Goal: Task Accomplishment & Management: Manage account settings

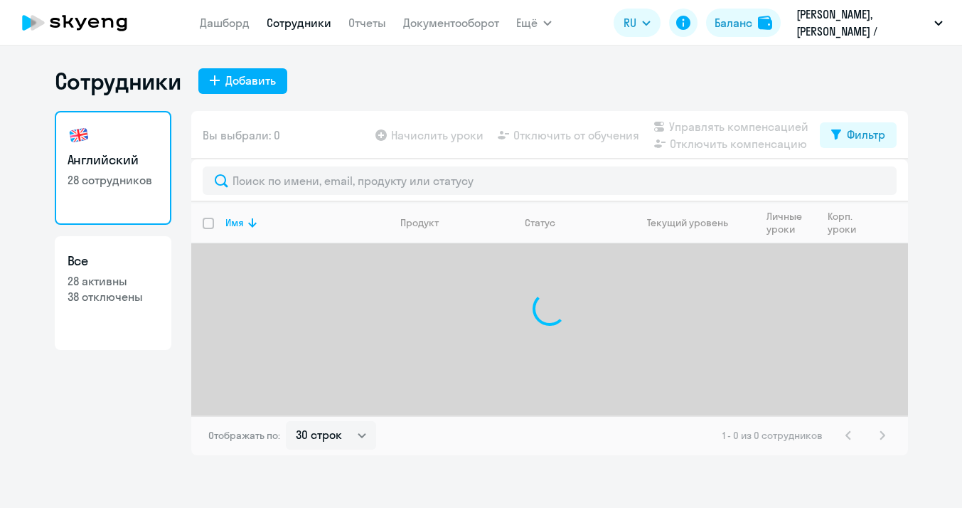
select select "30"
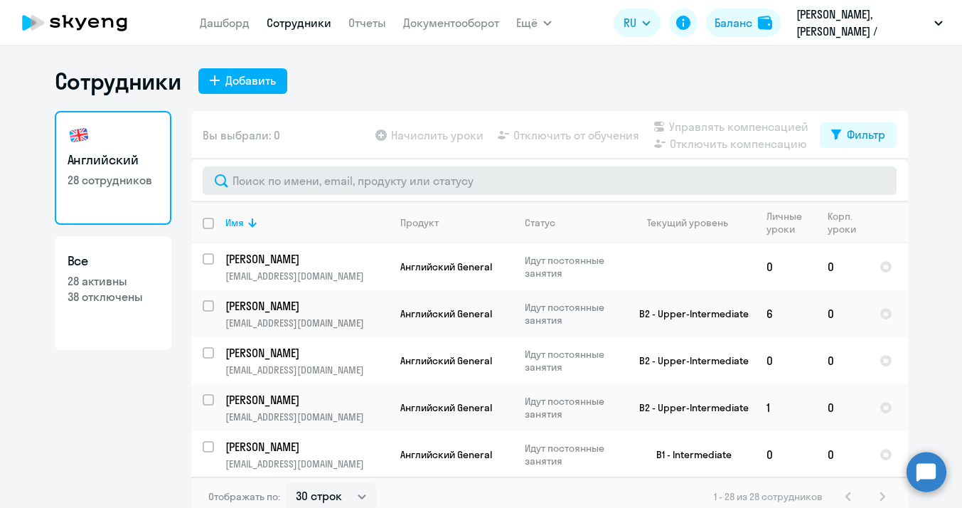
scroll to position [9, 0]
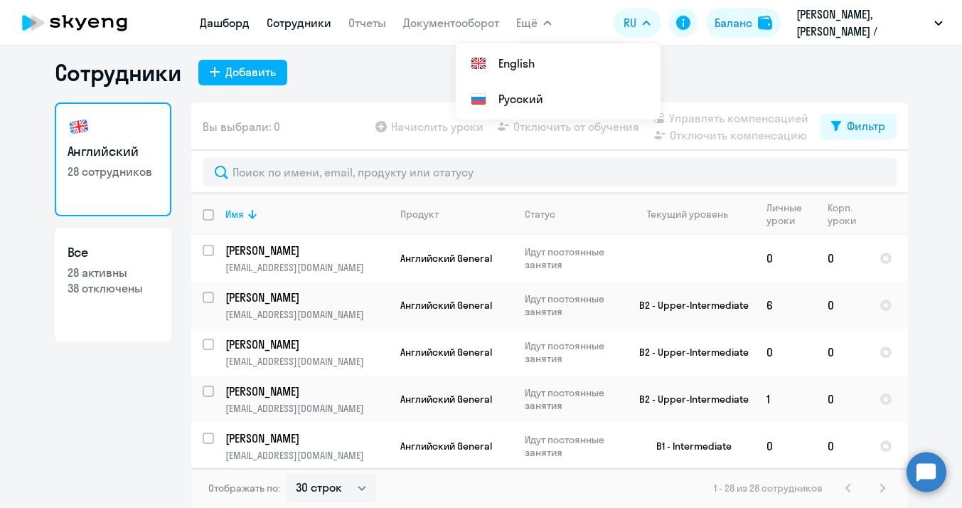
click at [240, 19] on link "Дашборд" at bounding box center [225, 23] width 50 height 14
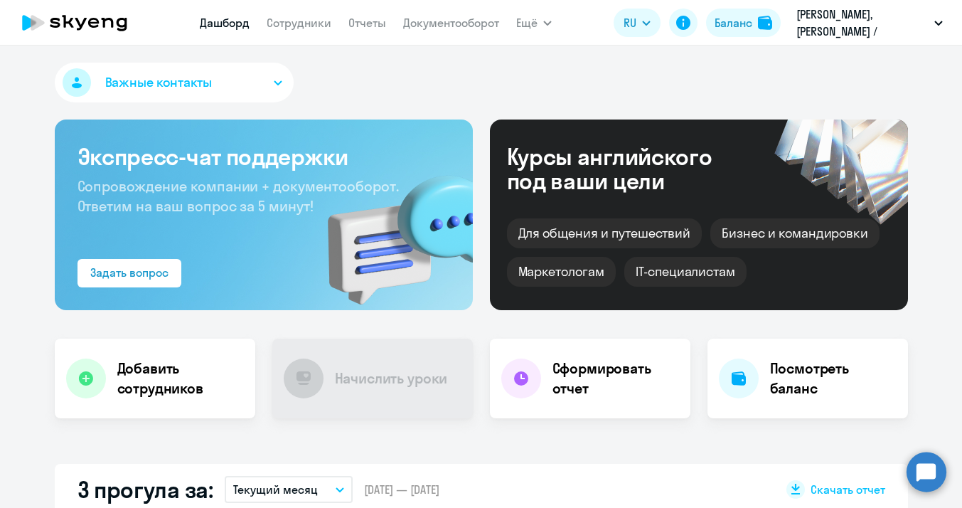
select select "30"
click at [295, 25] on link "Сотрудники" at bounding box center [299, 23] width 65 height 14
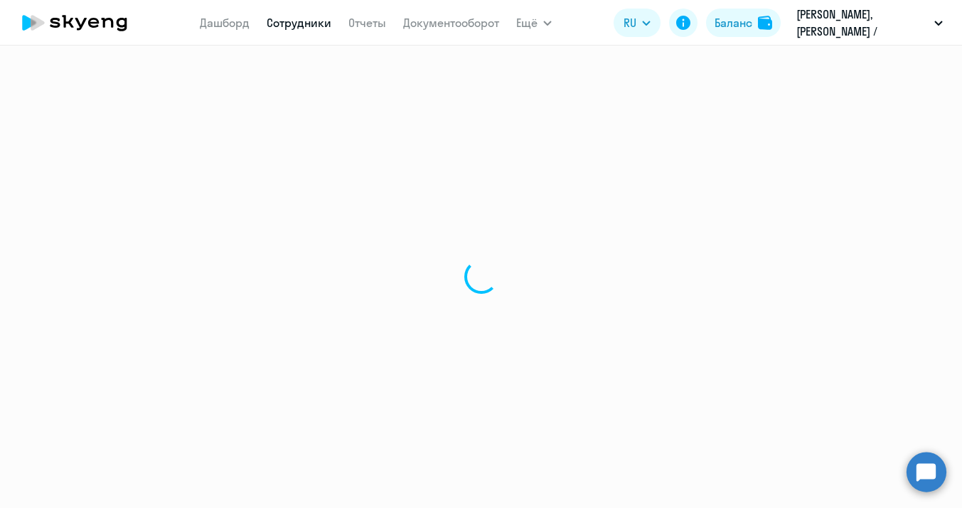
select select "30"
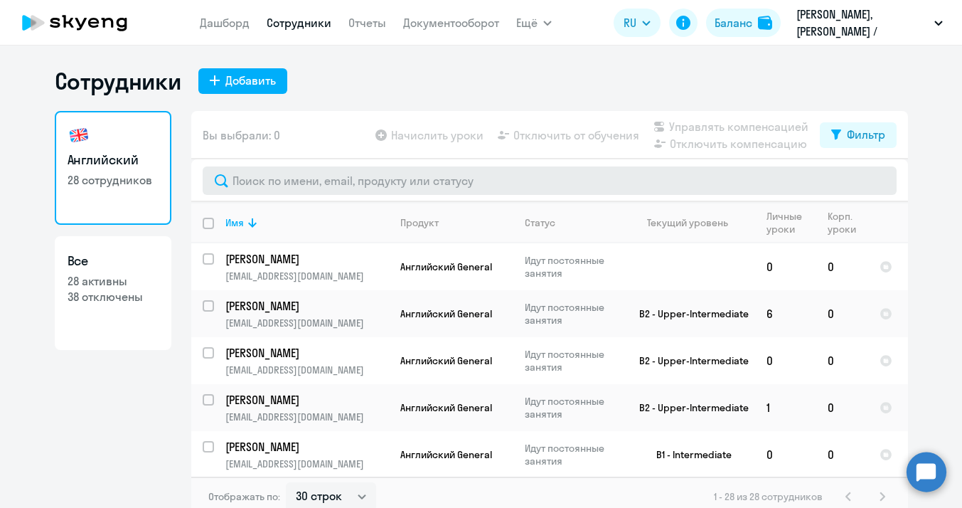
scroll to position [9, 0]
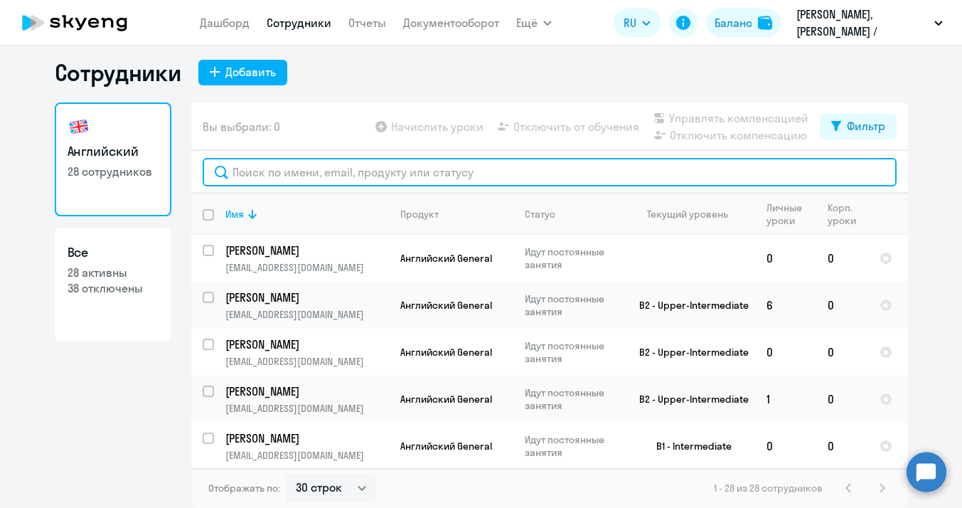
click at [252, 167] on input "text" at bounding box center [550, 172] width 694 height 28
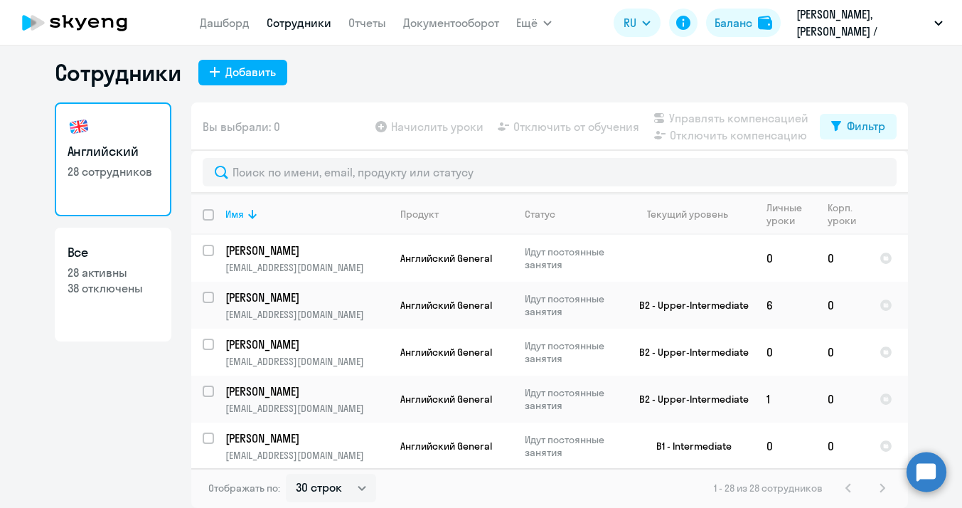
click at [80, 361] on div "Английский 28 сотрудников Все 28 активны 38 отключены" at bounding box center [113, 300] width 117 height 397
click at [206, 254] on input "select row 15575654" at bounding box center [217, 259] width 28 height 28
checkbox input "true"
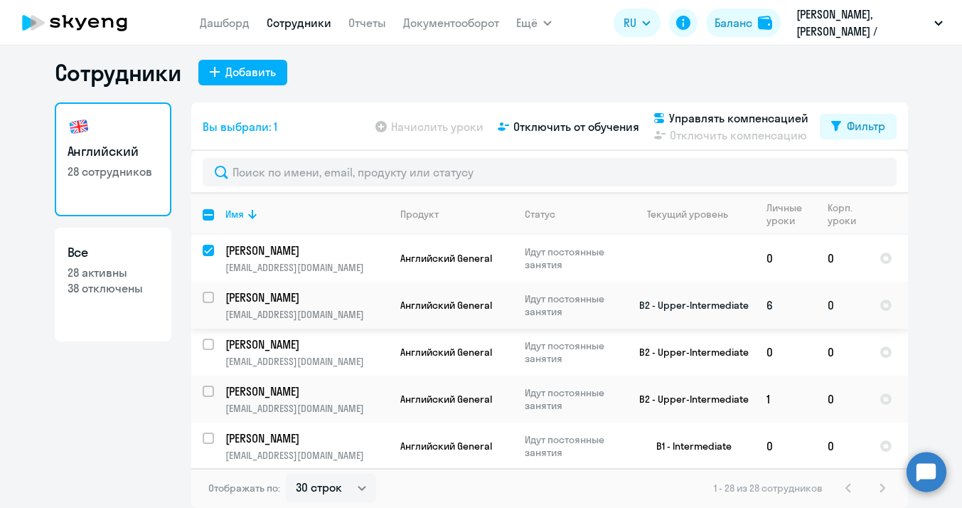
click at [208, 299] on input "select row 5292520" at bounding box center [217, 305] width 28 height 28
checkbox input "true"
click at [211, 351] on input "select row 23841096" at bounding box center [217, 352] width 28 height 28
checkbox input "true"
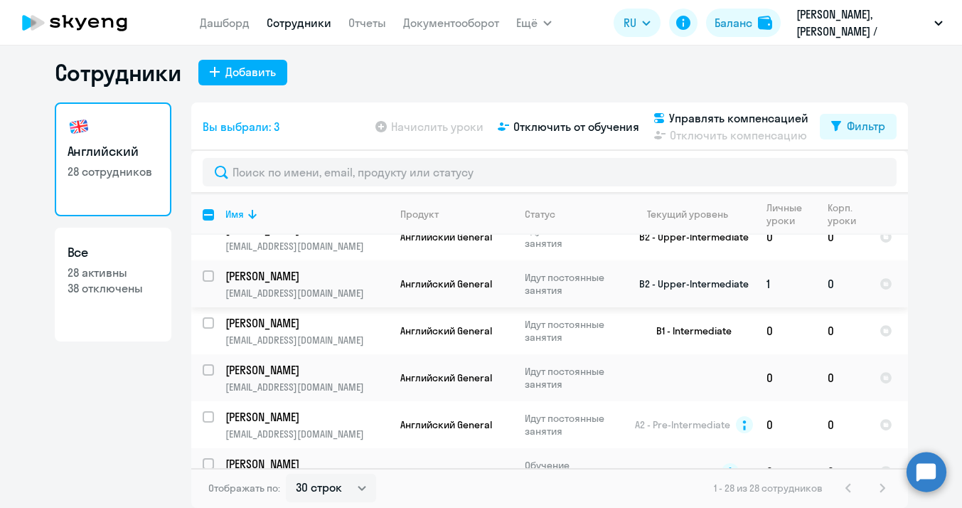
scroll to position [111, 0]
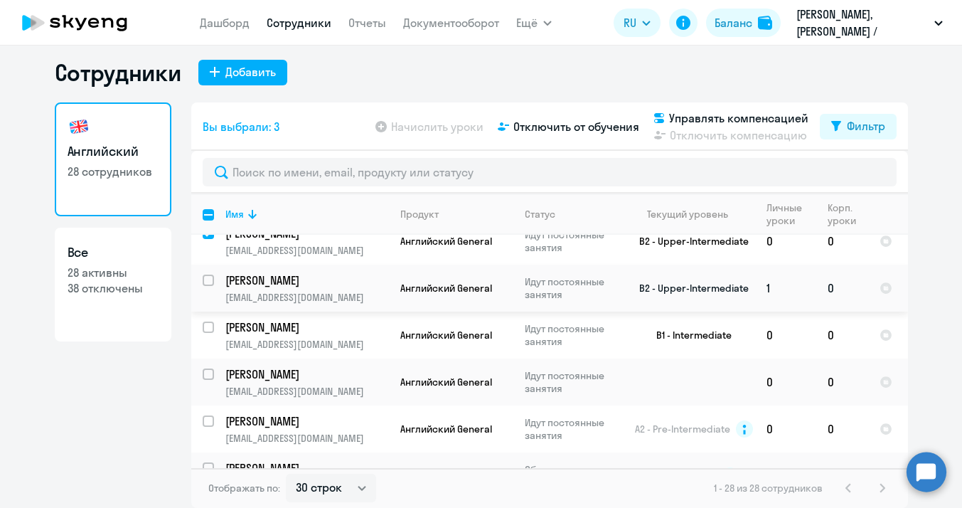
click at [208, 277] on input "select row 23841100" at bounding box center [217, 288] width 28 height 28
checkbox input "true"
click at [208, 317] on div at bounding box center [209, 327] width 34 height 34
checkbox input "true"
click at [209, 378] on input "select row 42162206" at bounding box center [217, 382] width 28 height 28
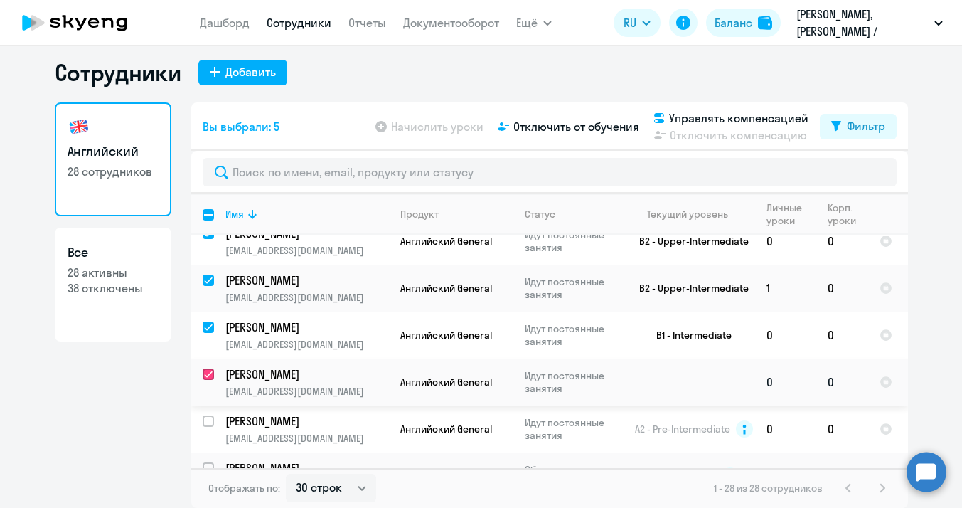
checkbox input "true"
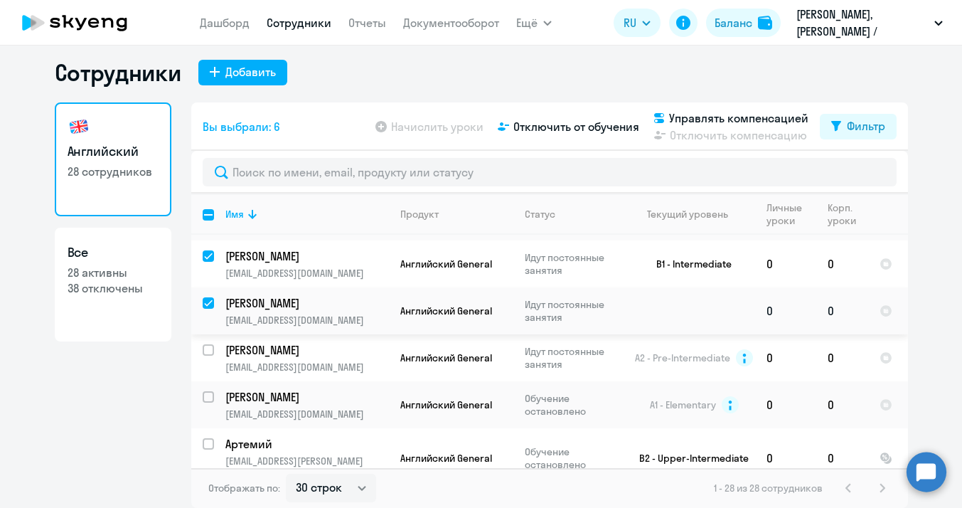
scroll to position [185, 0]
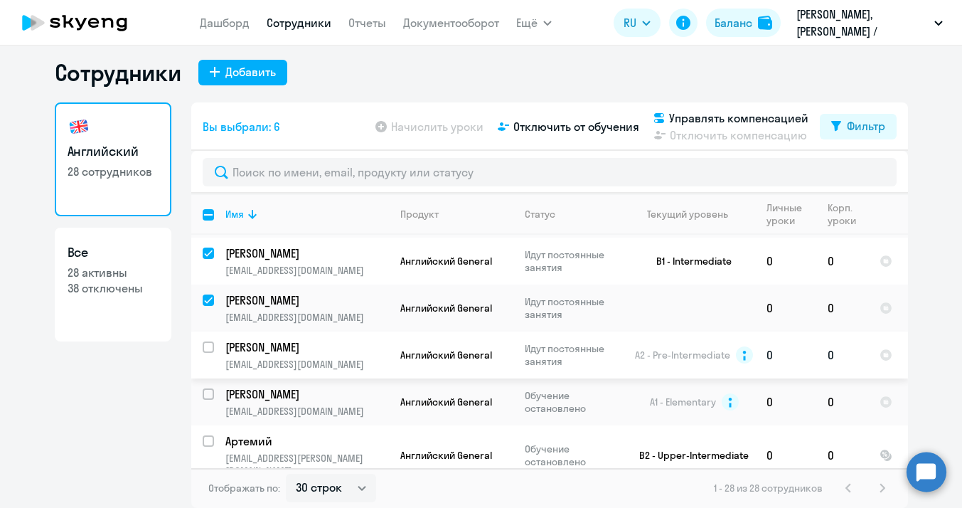
click at [205, 344] on input "select row 13938740" at bounding box center [217, 355] width 28 height 28
checkbox input "true"
click at [205, 390] on input "select row 11841325" at bounding box center [217, 402] width 28 height 28
checkbox input "true"
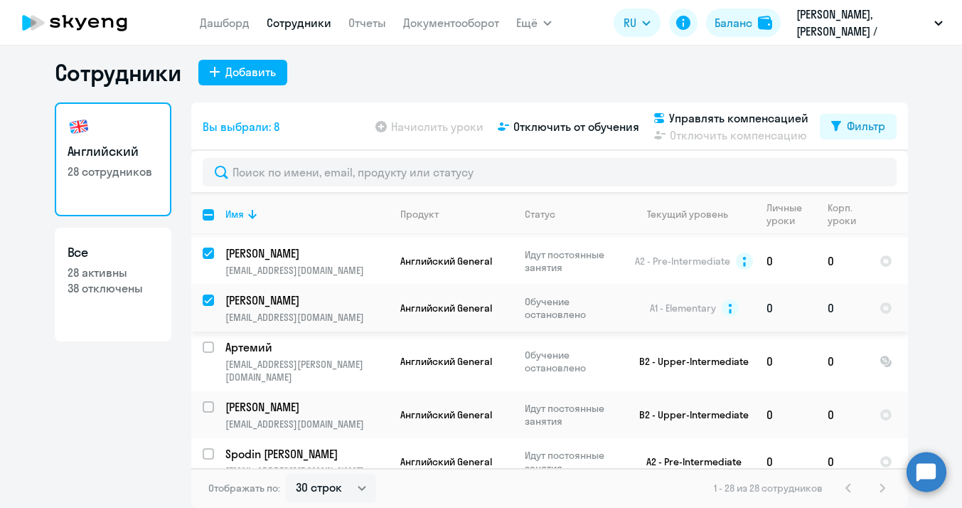
scroll to position [297, 0]
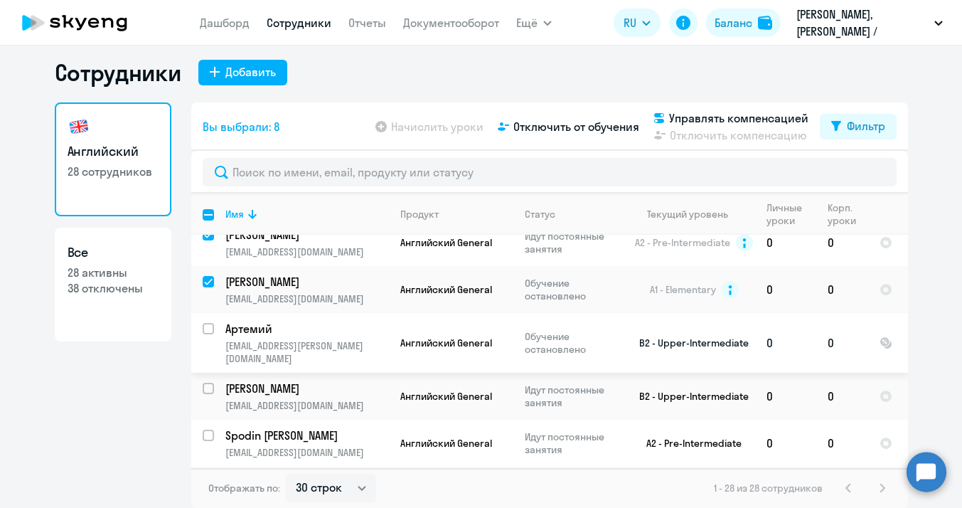
click at [203, 326] on input "select row 16306589" at bounding box center [217, 337] width 28 height 28
checkbox input "true"
click at [205, 383] on input "select row 13996384" at bounding box center [217, 397] width 28 height 28
checkbox input "true"
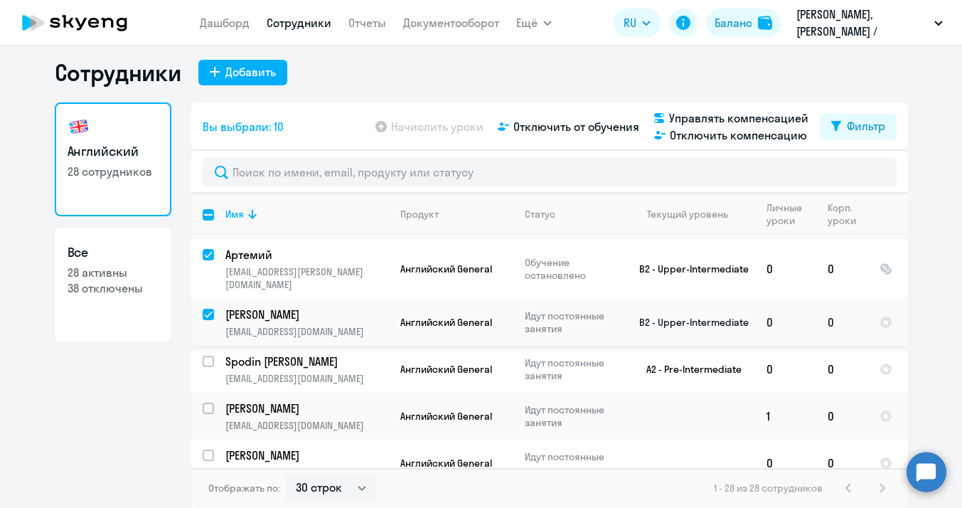
scroll to position [373, 0]
click at [207, 354] on input "select row 14369058" at bounding box center [217, 368] width 28 height 28
checkbox input "true"
click at [207, 401] on input "select row 42261476" at bounding box center [217, 415] width 28 height 28
checkbox input "true"
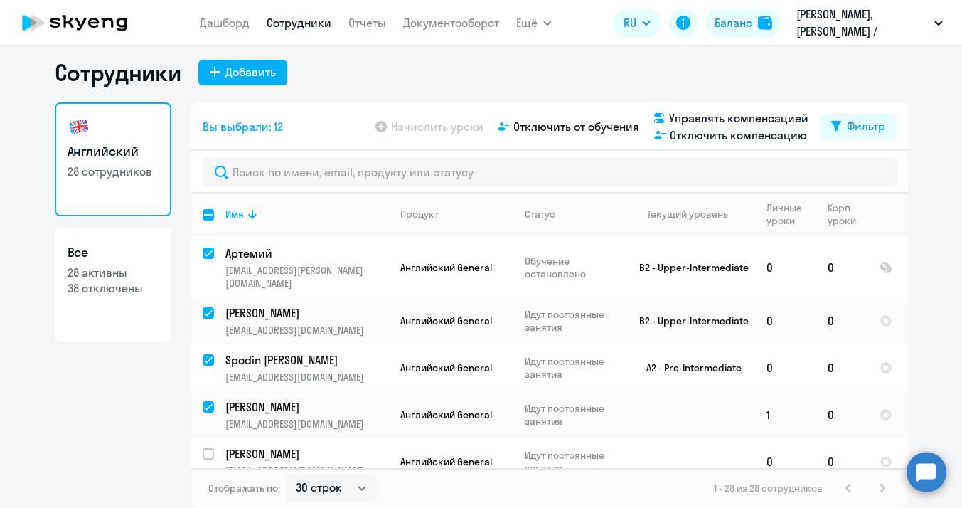
click at [205, 448] on input "select row 41941169" at bounding box center [217, 462] width 28 height 28
checkbox input "true"
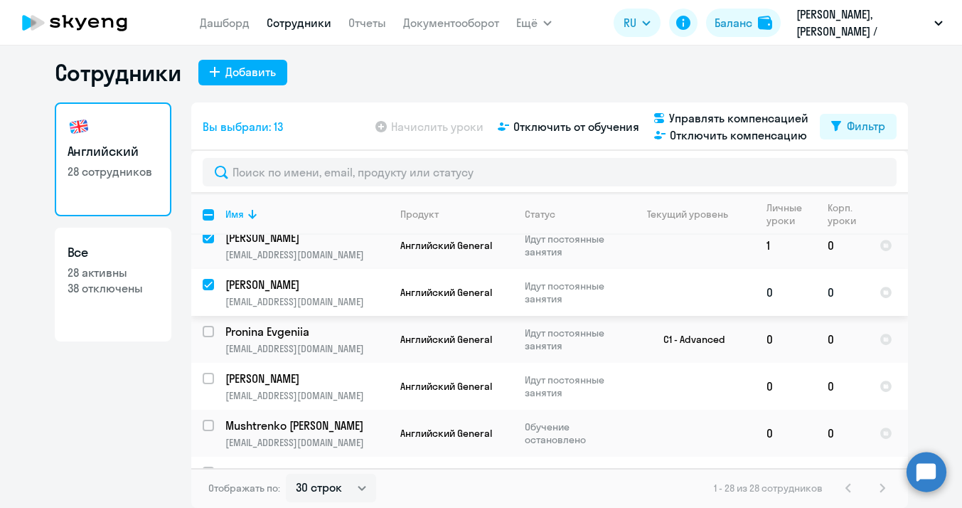
scroll to position [545, 0]
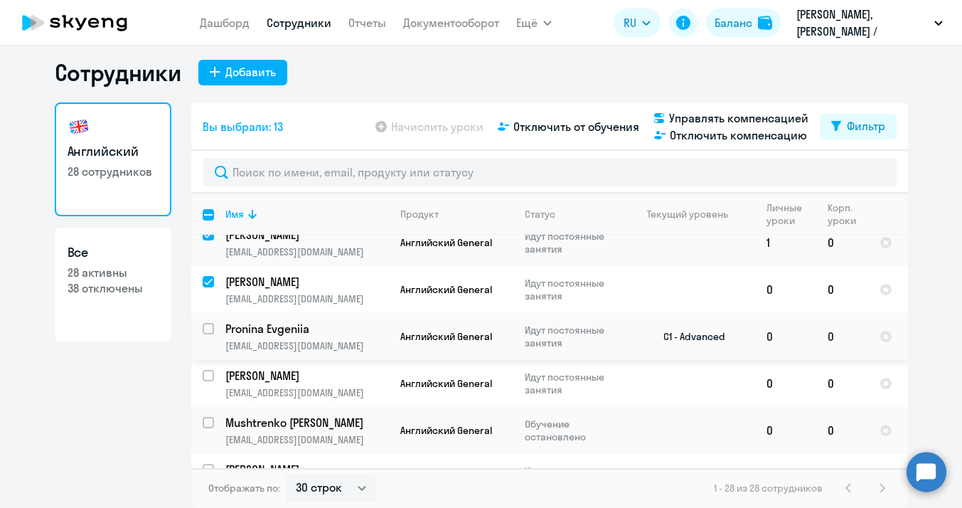
click at [207, 323] on input "select row 13996255" at bounding box center [217, 337] width 28 height 28
checkbox input "true"
click at [207, 370] on input "select row 42324339" at bounding box center [217, 384] width 28 height 28
checkbox input "true"
click at [207, 417] on input "select row 38629726" at bounding box center [217, 431] width 28 height 28
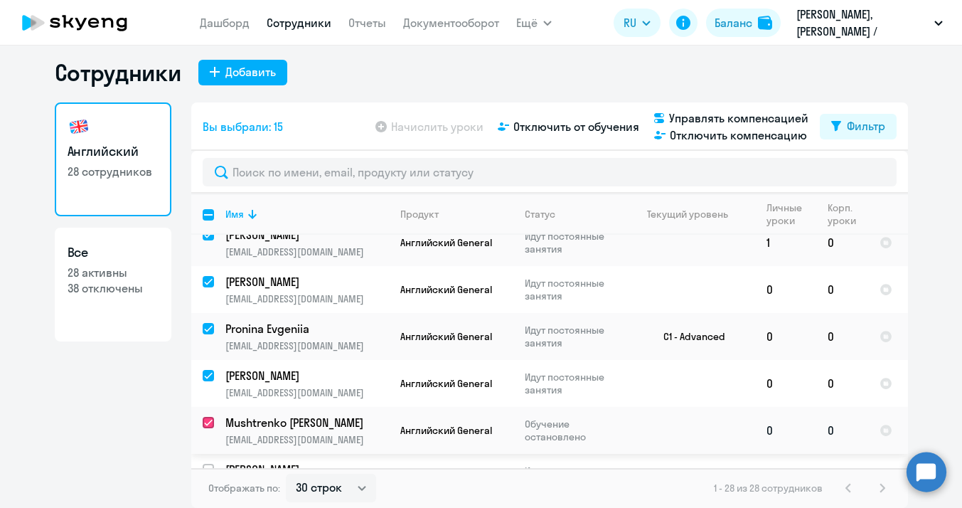
checkbox input "true"
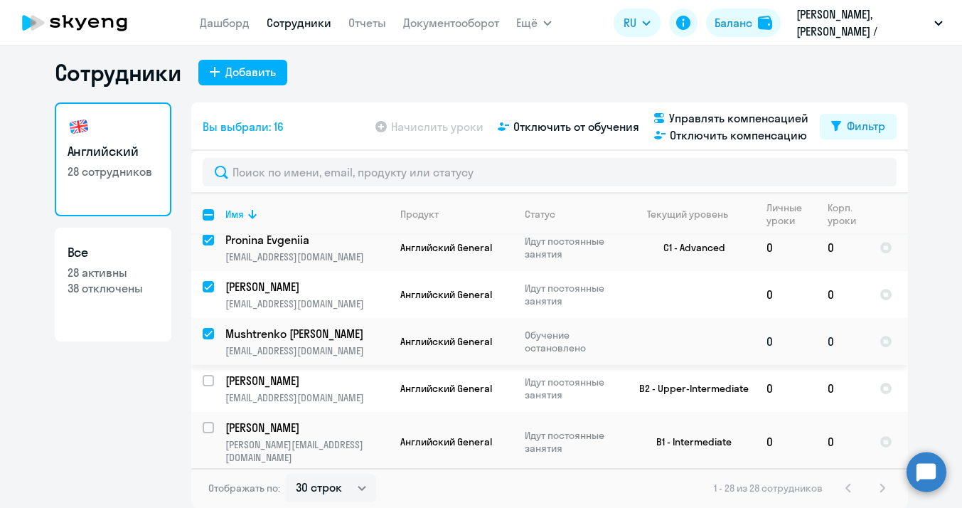
scroll to position [634, 0]
click at [204, 374] on input "select row 16172090" at bounding box center [217, 388] width 28 height 28
checkbox input "true"
click at [204, 421] on input "select row 13996332" at bounding box center [217, 435] width 28 height 28
checkbox input "true"
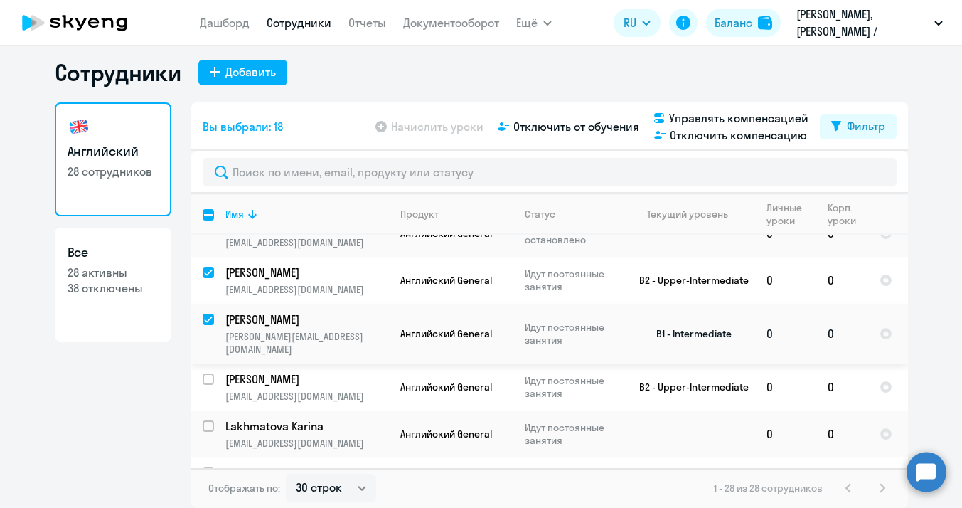
scroll to position [744, 0]
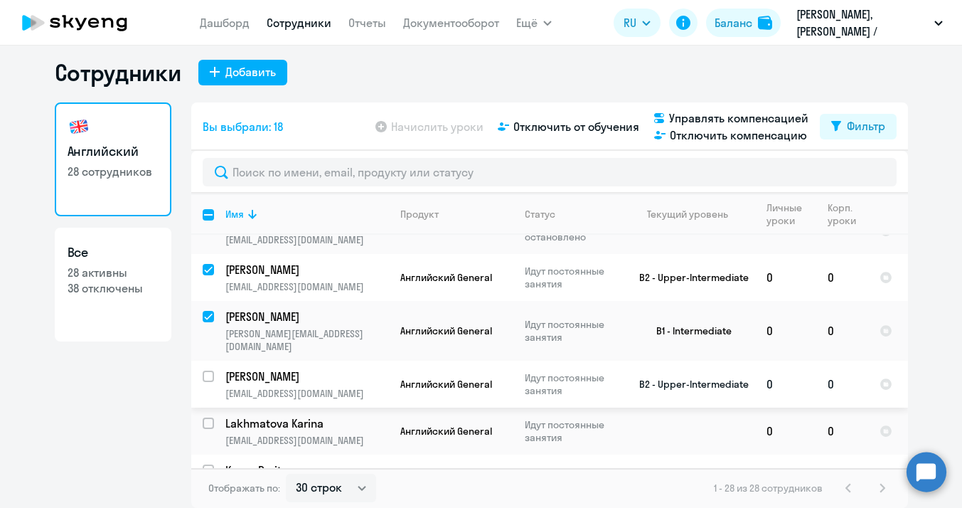
click at [203, 370] on input "select row 13996226" at bounding box center [217, 384] width 28 height 28
checkbox input "true"
click at [203, 417] on input "select row 38629727" at bounding box center [217, 431] width 28 height 28
checkbox input "true"
click at [210, 464] on input "select row 16294826" at bounding box center [217, 478] width 28 height 28
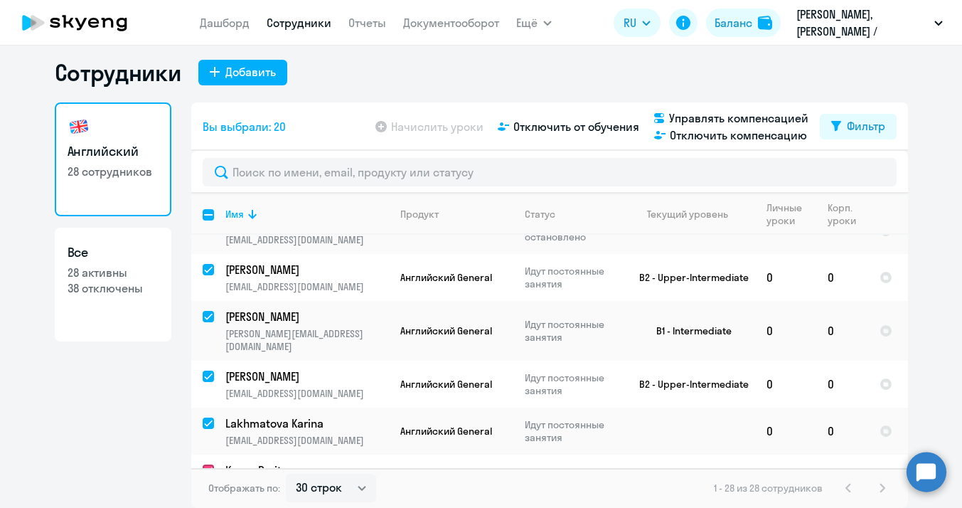
checkbox input "true"
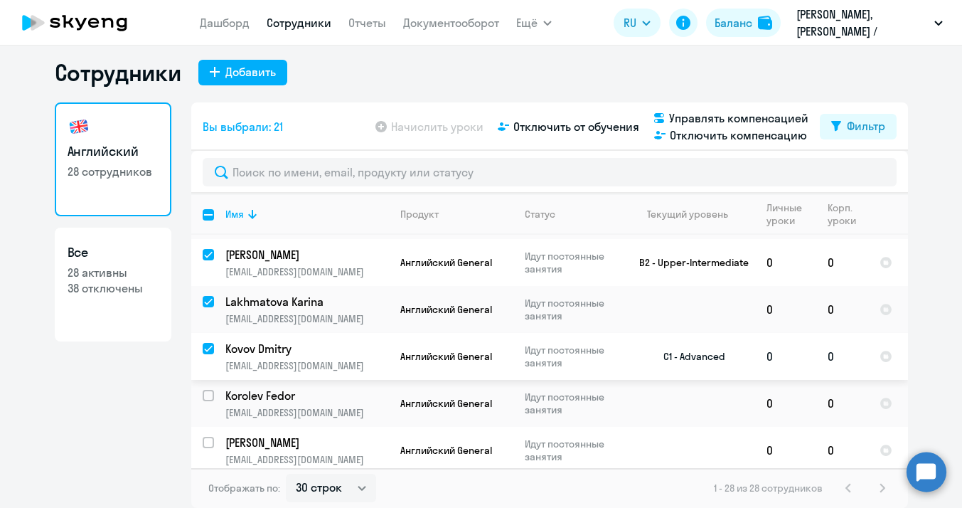
scroll to position [874, 0]
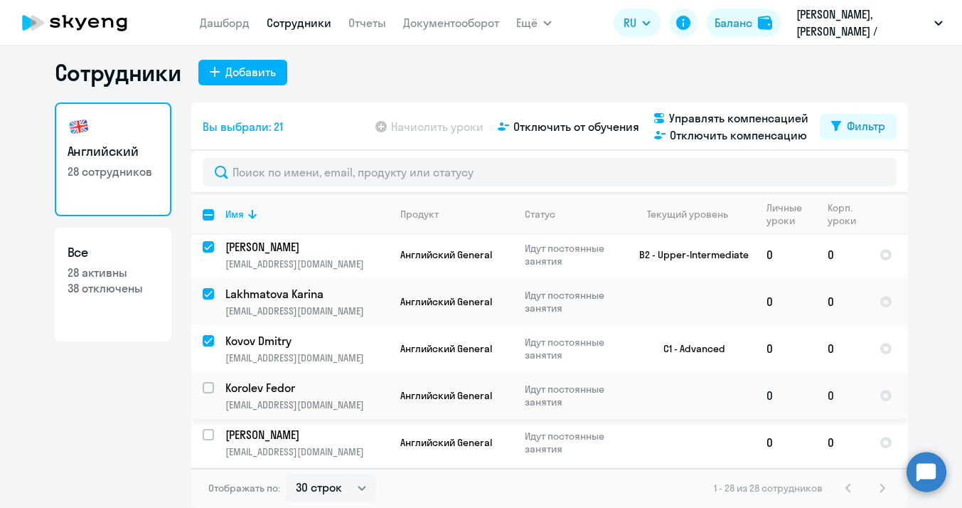
click at [208, 382] on input "select row 42324340" at bounding box center [217, 396] width 28 height 28
checkbox input "true"
click at [208, 429] on input "select row 42164926" at bounding box center [217, 443] width 28 height 28
checkbox input "true"
click at [208, 476] on input "select row 3119376" at bounding box center [217, 490] width 28 height 28
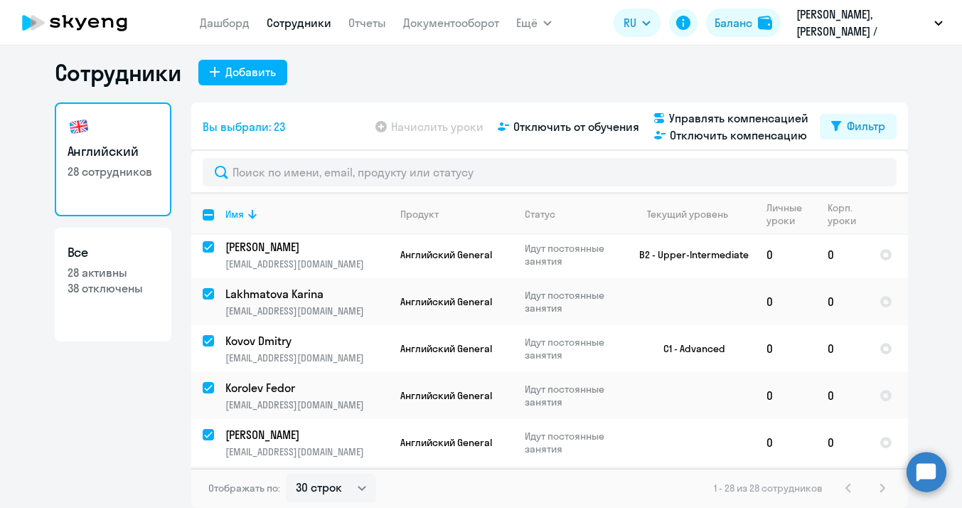
checkbox input "true"
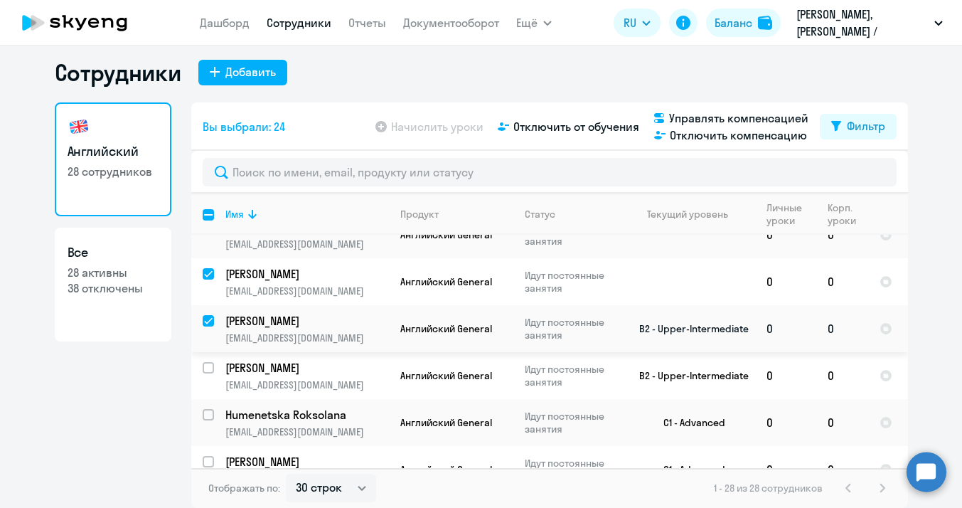
scroll to position [1038, 0]
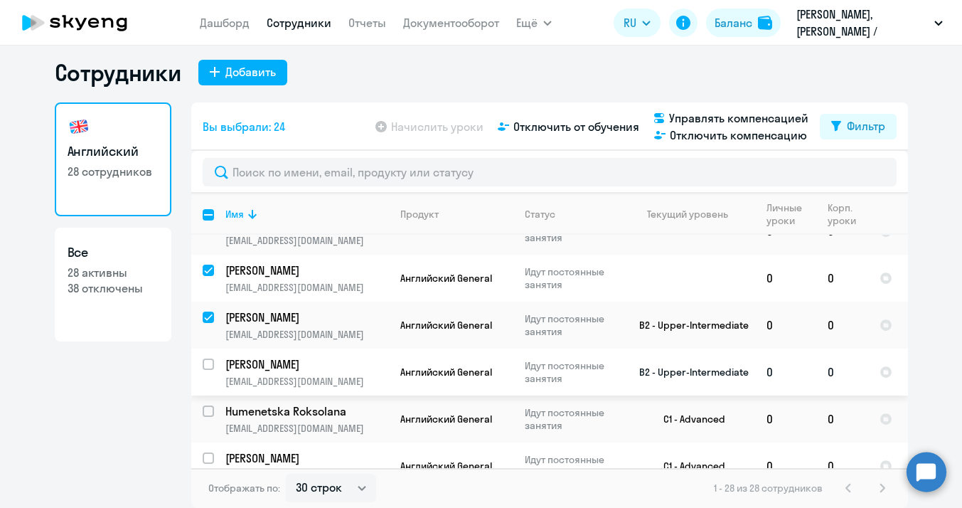
click at [203, 358] on input "select row 20972505" at bounding box center [217, 372] width 28 height 28
checkbox input "true"
click at [203, 405] on input "select row 13996401" at bounding box center [217, 419] width 28 height 28
checkbox input "true"
click at [203, 452] on input "select row 3136795" at bounding box center [217, 466] width 28 height 28
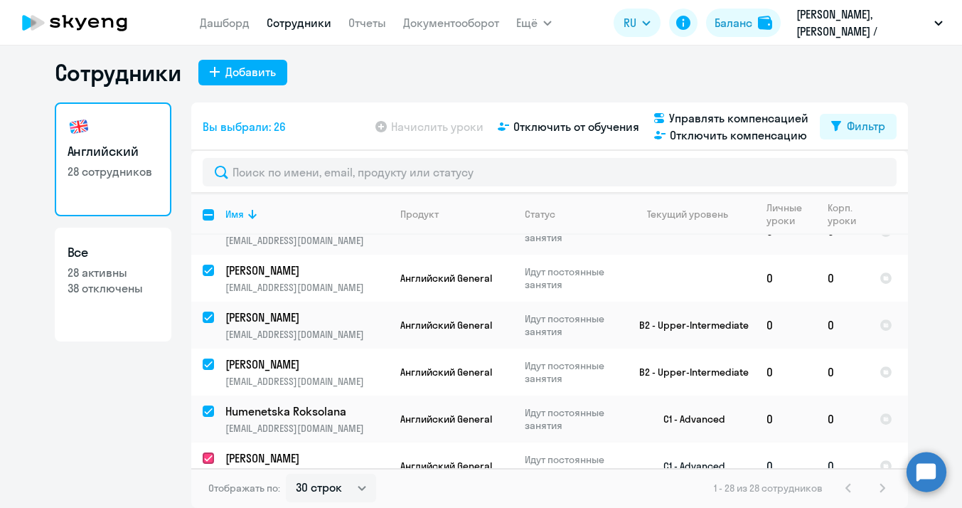
checkbox input "true"
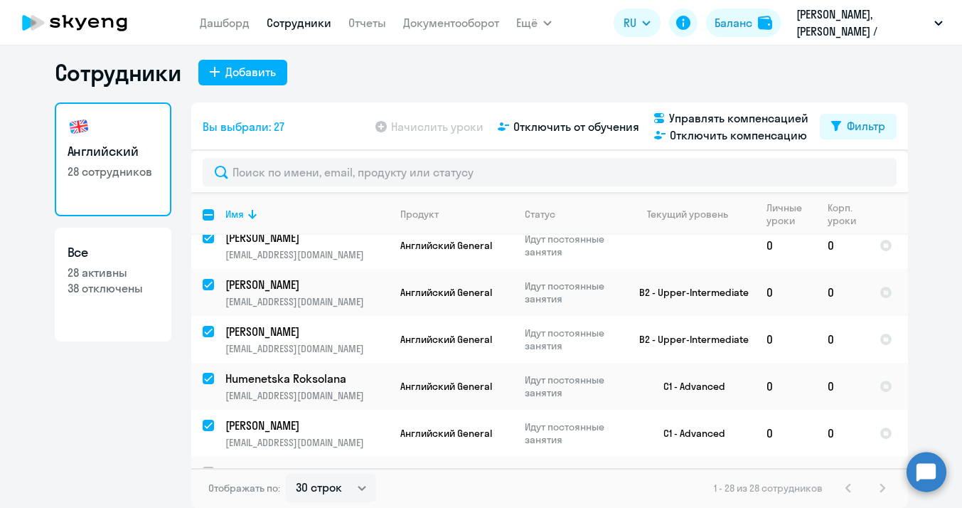
click at [211, 466] on input "select row 24302440" at bounding box center [217, 480] width 28 height 28
checkbox input "true"
click at [749, 118] on span "Управлять компенсацией" at bounding box center [738, 117] width 139 height 17
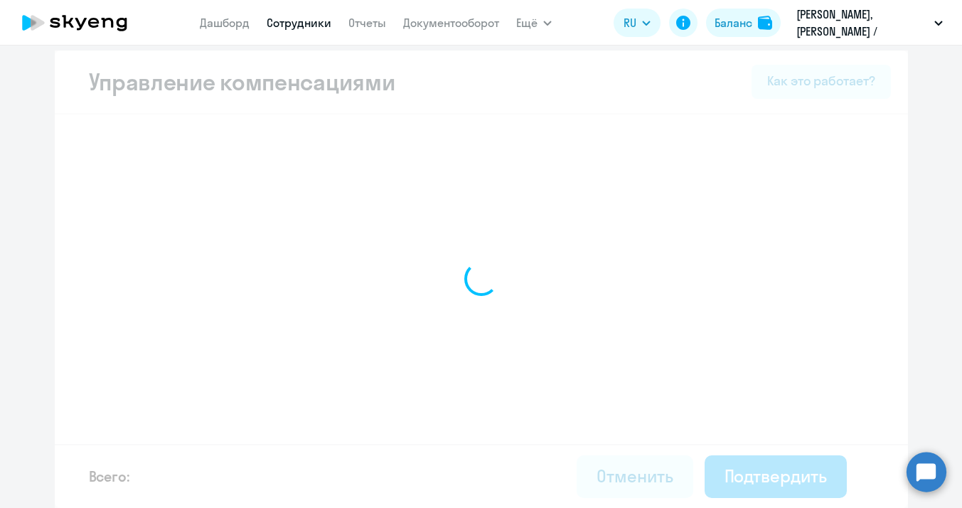
scroll to position [6, 0]
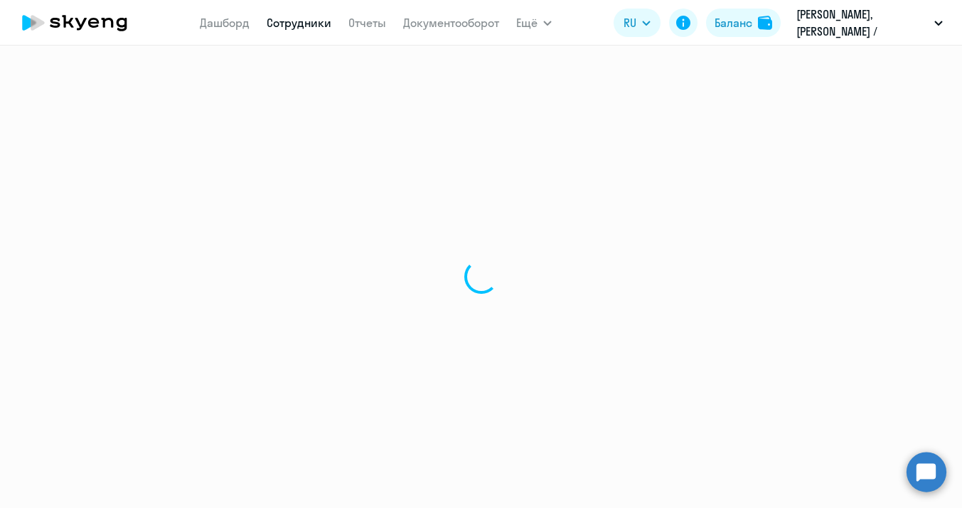
select select "30"
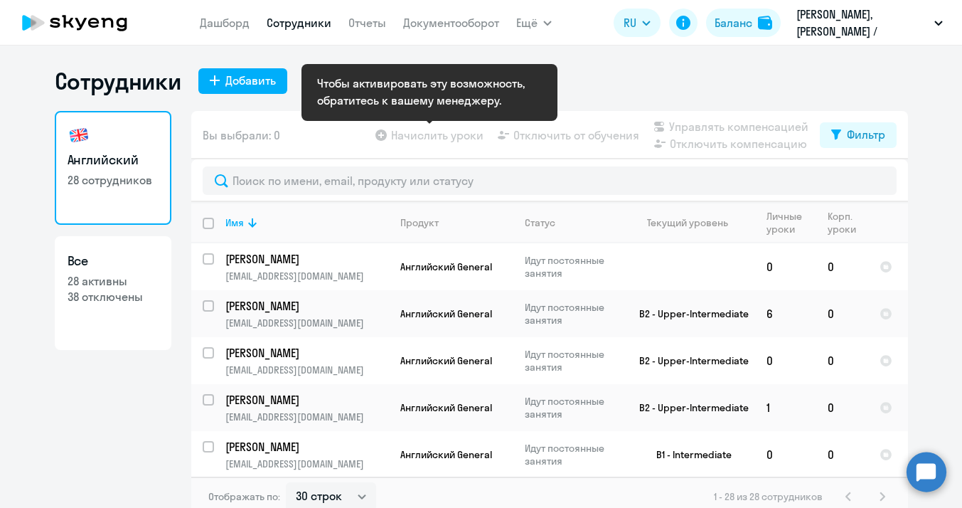
click at [415, 138] on app-table-action-button "Начислить уроки" at bounding box center [428, 135] width 111 height 17
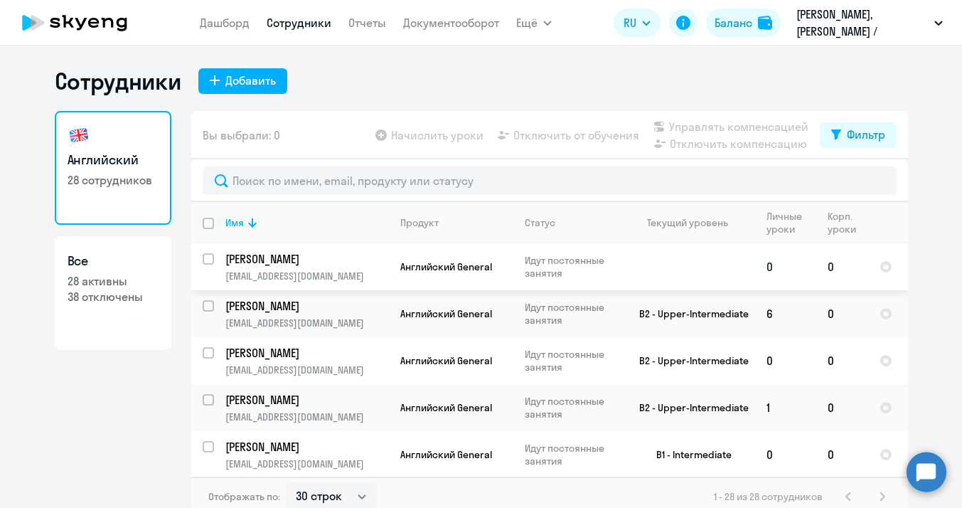
click at [204, 253] on input "select row 15575654" at bounding box center [217, 267] width 28 height 28
checkbox input "true"
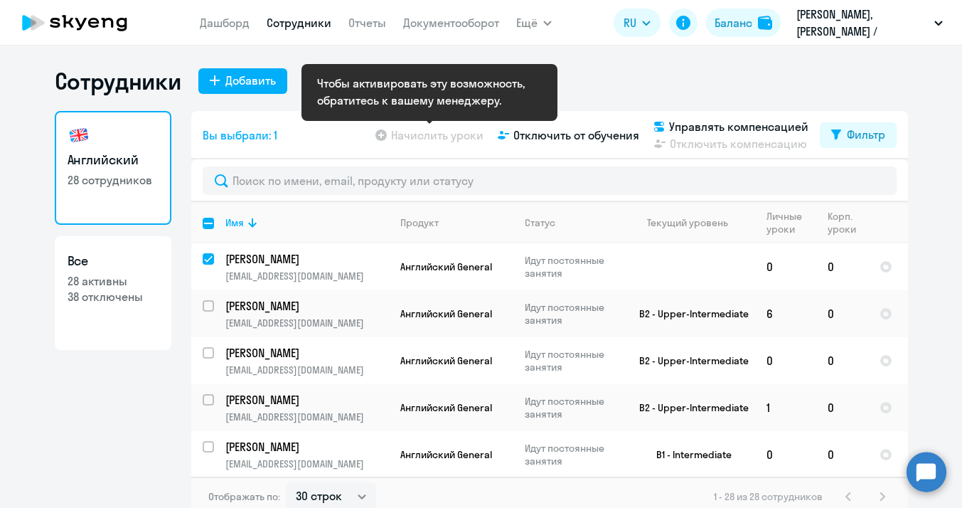
click at [417, 139] on app-table-action-button "Начислить уроки" at bounding box center [428, 135] width 111 height 17
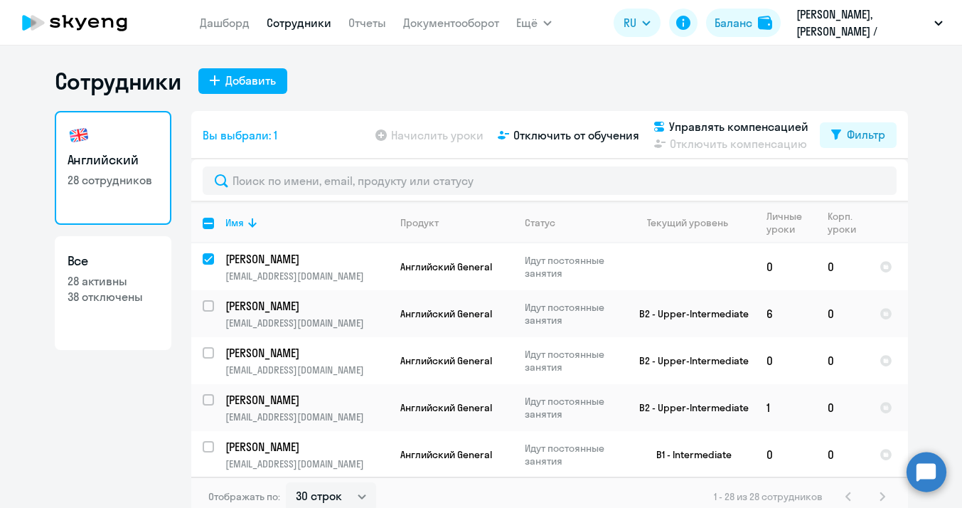
click at [487, 85] on div "Сотрудники Добавить" at bounding box center [481, 81] width 853 height 28
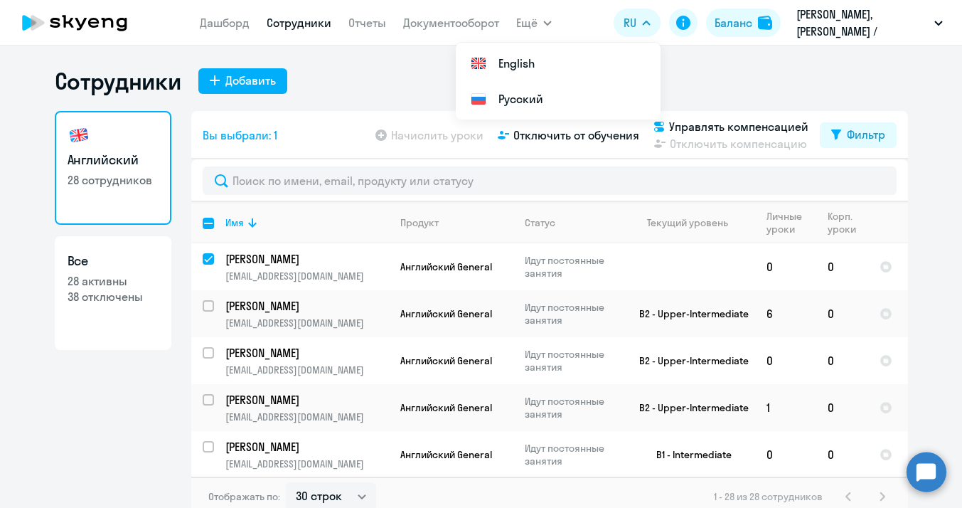
click at [699, 72] on div "Сотрудники Добавить" at bounding box center [481, 81] width 853 height 28
